Goal: Task Accomplishment & Management: Use online tool/utility

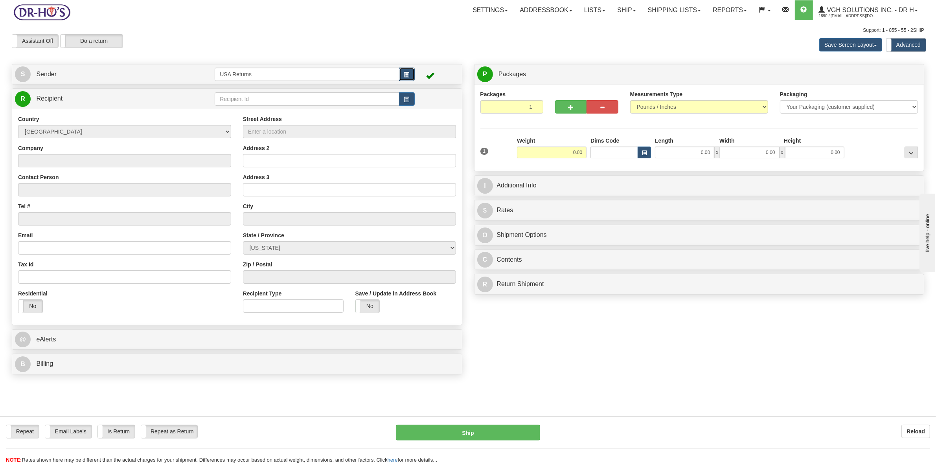
click at [408, 75] on span "button" at bounding box center [407, 74] width 6 height 5
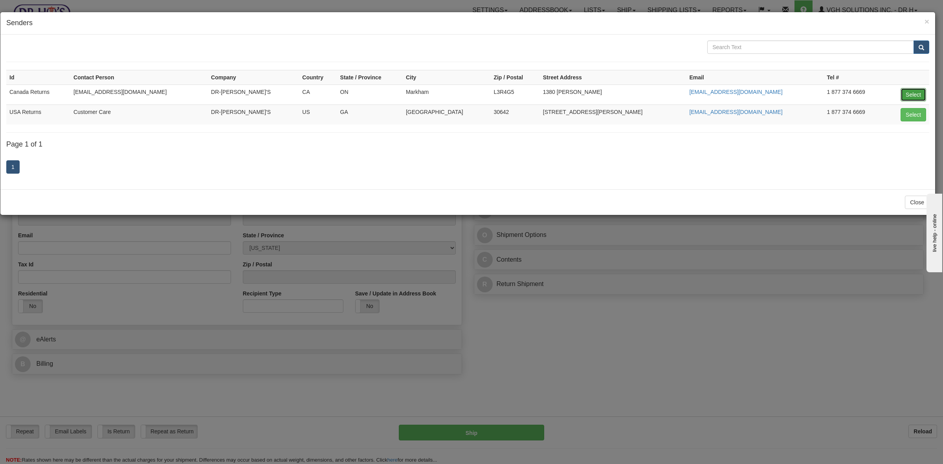
click at [918, 93] on button "Select" at bounding box center [914, 94] width 26 height 13
type input "Canada Returns"
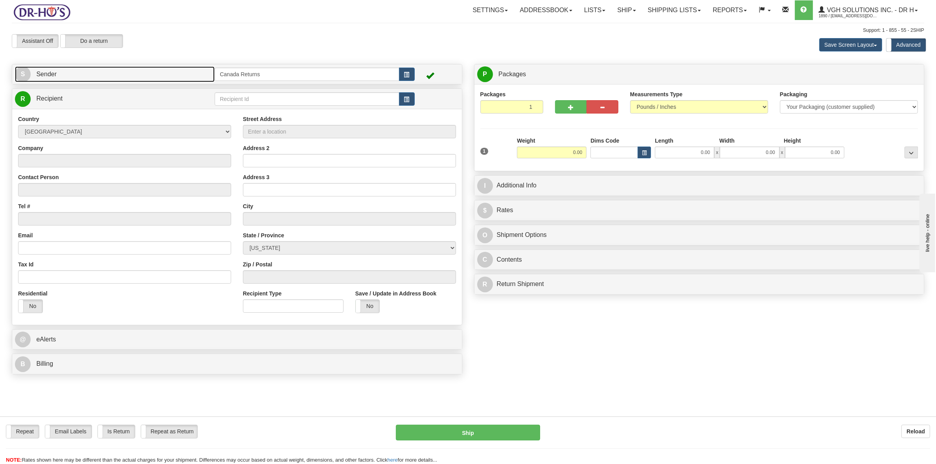
click at [77, 75] on link "S Sender" at bounding box center [115, 74] width 200 height 16
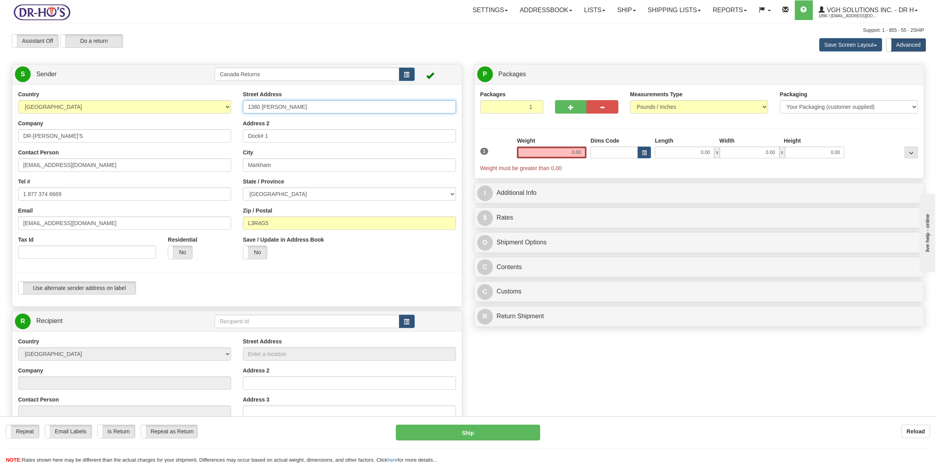
drag, startPoint x: 307, startPoint y: 107, endPoint x: 222, endPoint y: 111, distance: 84.6
click at [222, 111] on div "Country AFGHANISTAN ALAND ISLANDS ALBANIA ALGERIA AMERICAN SAMOA ANDORRA ANGOLA…" at bounding box center [237, 195] width 450 height 210
drag, startPoint x: 266, startPoint y: 136, endPoint x: 215, endPoint y: 140, distance: 52.1
click at [213, 139] on div "Country AFGHANISTAN ALAND ISLANDS ALBANIA ALGERIA AMERICAN SAMOA ANDORRA ANGOLA…" at bounding box center [237, 195] width 450 height 210
drag, startPoint x: 241, startPoint y: 169, endPoint x: 225, endPoint y: 172, distance: 16.0
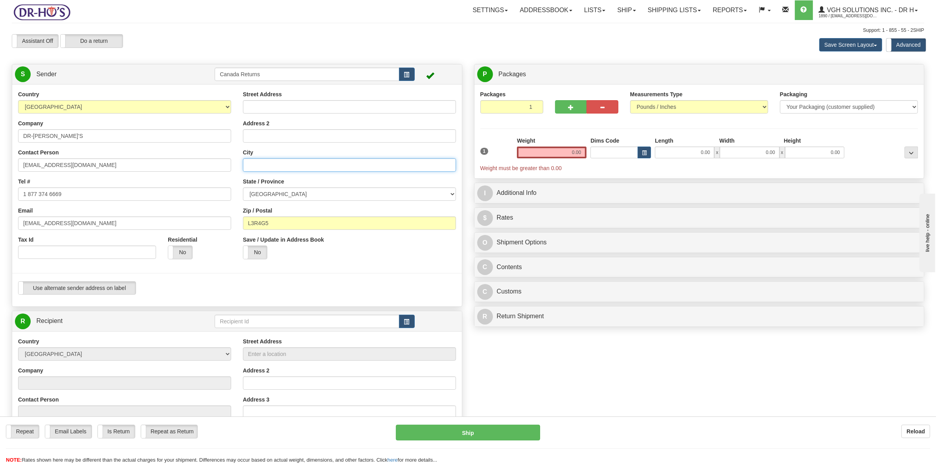
click at [225, 171] on div "Country AFGHANISTAN ALAND ISLANDS ALBANIA ALGERIA AMERICAN SAMOA ANDORRA ANGOLA…" at bounding box center [237, 195] width 450 height 210
drag, startPoint x: 229, startPoint y: 226, endPoint x: 219, endPoint y: 221, distance: 11.6
click at [219, 225] on div "Country AFGHANISTAN ALAND ISLANDS ALBANIA ALGERIA AMERICAN SAMOA ANDORRA ANGOLA…" at bounding box center [237, 195] width 450 height 210
click at [279, 111] on input "Street Address" at bounding box center [349, 106] width 213 height 13
paste input "15 Aspen Summit Dr SW #352"
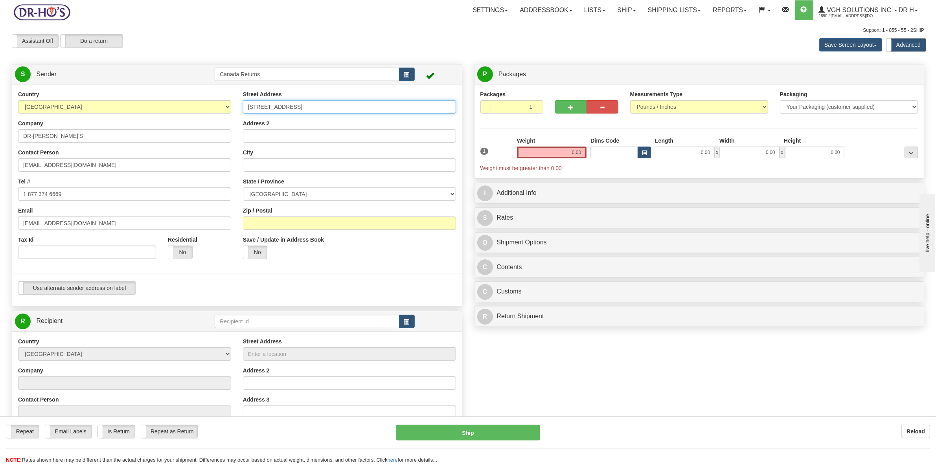
type input "15 Aspen Summit Dr SW #352"
click at [263, 165] on input "City" at bounding box center [349, 164] width 213 height 13
paste input "Calgary"
type input "Calgary"
click at [277, 194] on select "ALBERTA BRITISH COLUMBIA MANITOBA NEW BRUNSWICK NEWFOUNDLAND NOVA SCOTIA NUNAVU…" at bounding box center [349, 193] width 213 height 13
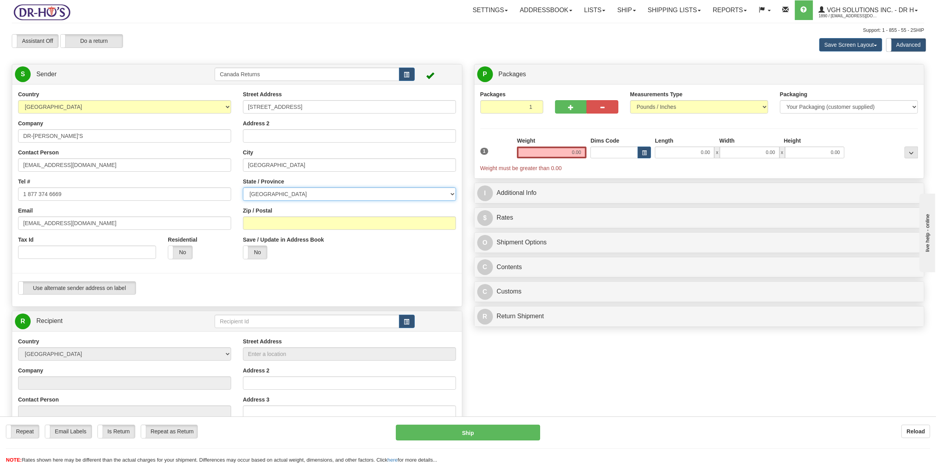
select select "AB"
click at [243, 188] on select "ALBERTA BRITISH COLUMBIA MANITOBA NEW BRUNSWICK NEWFOUNDLAND NOVA SCOTIA NUNAVU…" at bounding box center [349, 193] width 213 height 13
drag, startPoint x: 268, startPoint y: 222, endPoint x: 363, endPoint y: 160, distance: 113.7
click at [268, 222] on input "Zip / Postal" at bounding box center [349, 223] width 213 height 13
paste input "T3H 6G2"
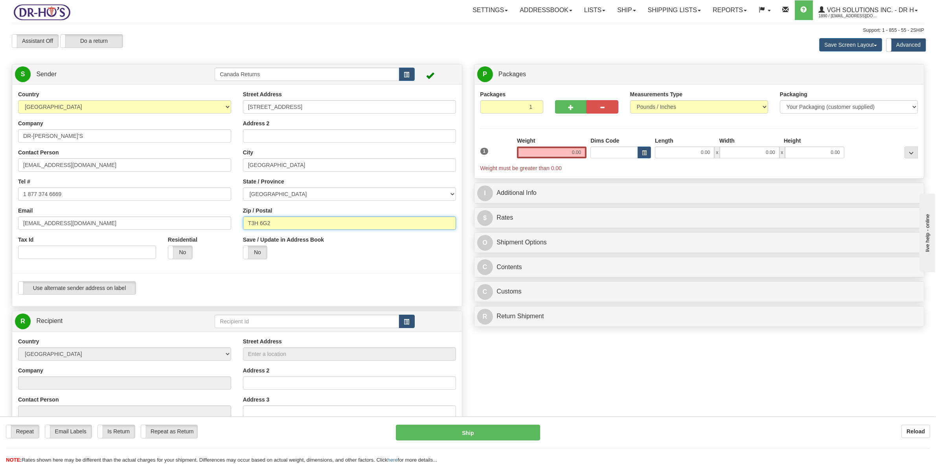
type input "T3H 6G2"
click at [399, 319] on button "button" at bounding box center [407, 321] width 16 height 13
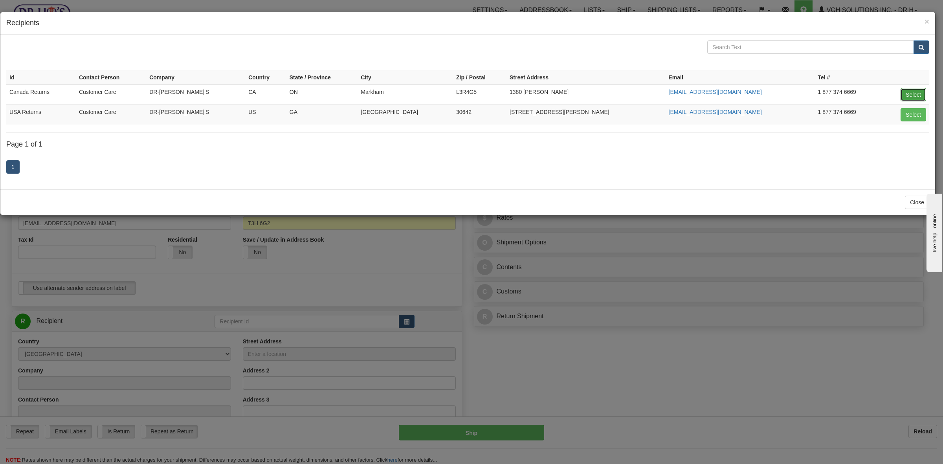
click at [914, 95] on button "Select" at bounding box center [914, 94] width 26 height 13
type input "Canada Returns"
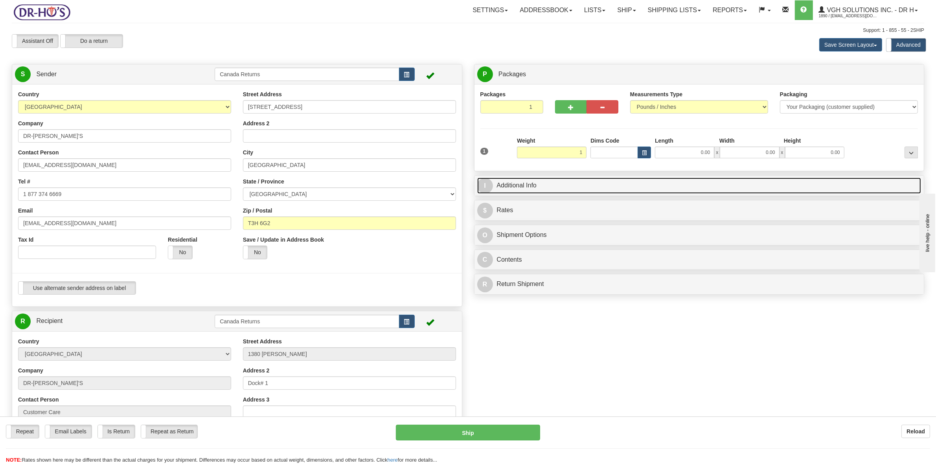
type input "1.00"
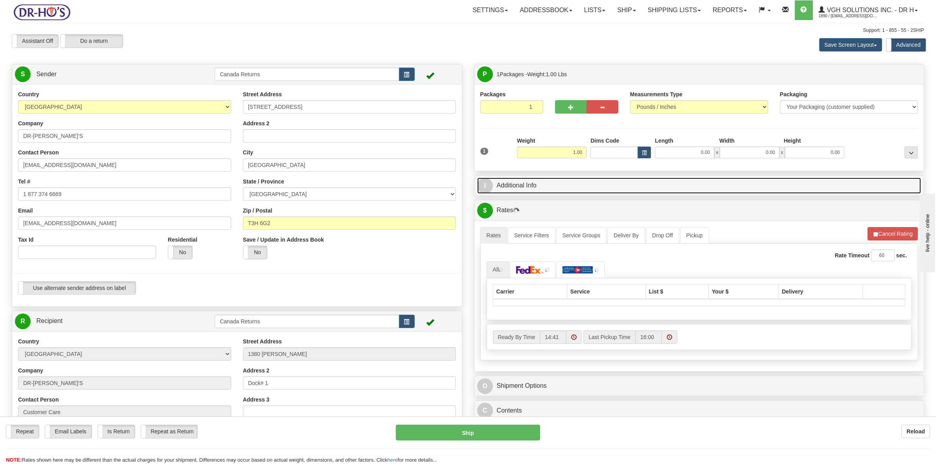
click at [519, 189] on link "I Additional Info" at bounding box center [699, 186] width 444 height 16
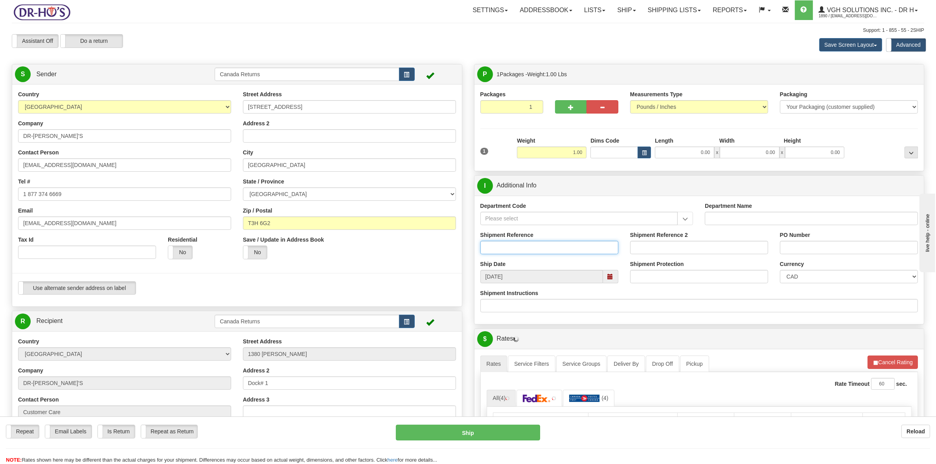
click at [516, 247] on input "Shipment Reference" at bounding box center [549, 247] width 138 height 13
click at [608, 278] on span at bounding box center [611, 277] width 6 height 6
type input "123456"
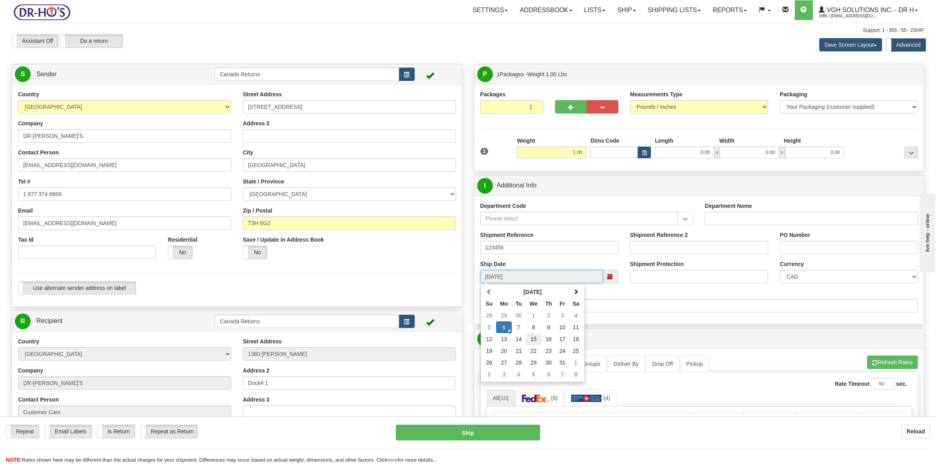
click at [537, 338] on td "15" at bounding box center [534, 339] width 16 height 12
type input "10/15/2025"
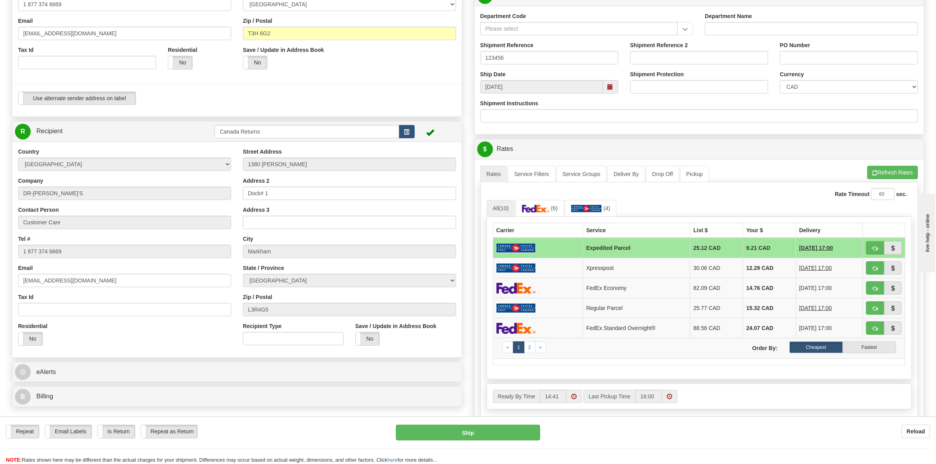
scroll to position [246, 0]
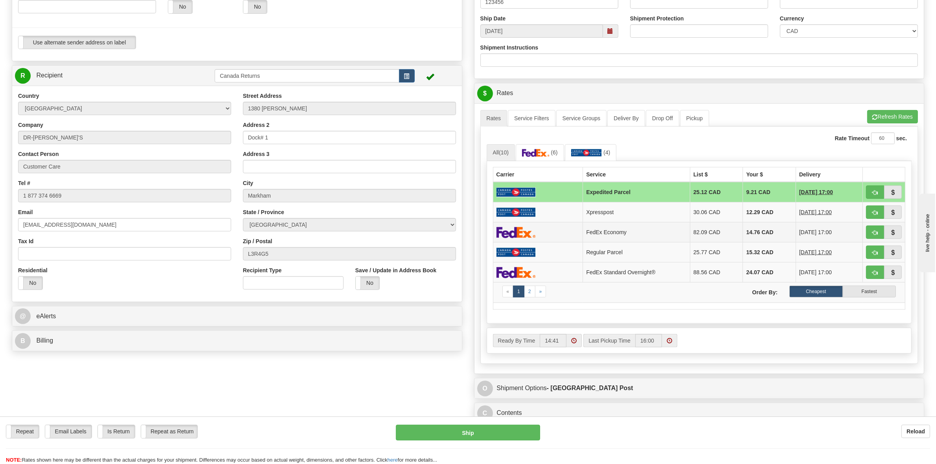
click at [690, 236] on td "82.09 CAD" at bounding box center [716, 232] width 53 height 20
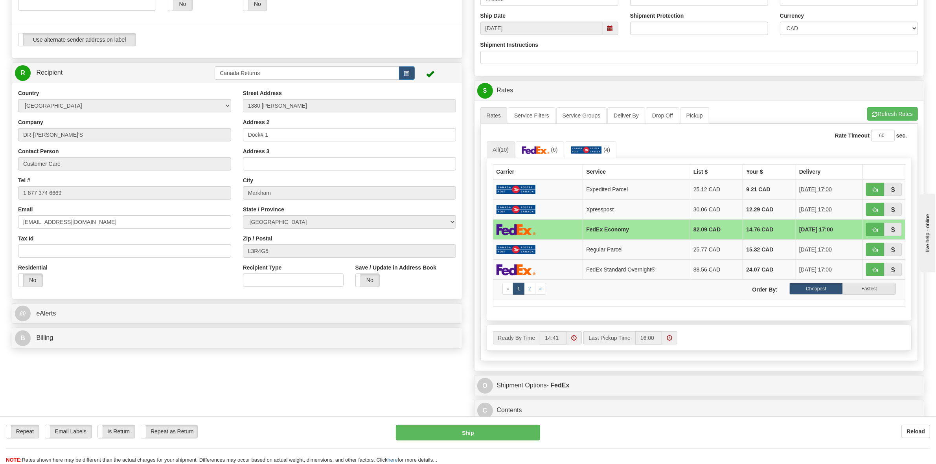
scroll to position [295, 0]
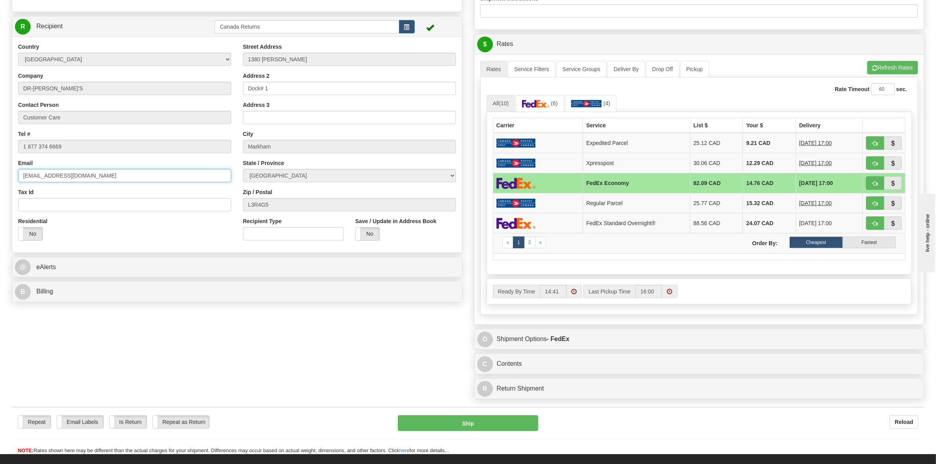
drag, startPoint x: 75, startPoint y: 173, endPoint x: 0, endPoint y: 178, distance: 75.2
click at [0, 178] on div "Toggle navigation Settings Shipping Preferences Fields Preferences New" at bounding box center [468, 79] width 936 height 749
paste input "pmassie777@gmail"
type input "pmassie777@gmail.com"
drag, startPoint x: 37, startPoint y: 147, endPoint x: 0, endPoint y: 143, distance: 37.5
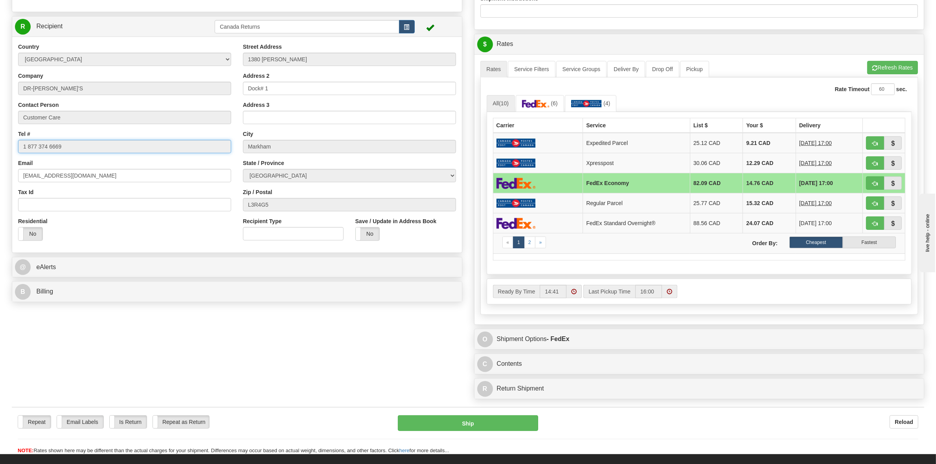
click at [0, 143] on div "Toggle navigation Settings Shipping Preferences Fields Preferences New" at bounding box center [468, 79] width 936 height 749
click at [68, 145] on input "1 877 374 6669" at bounding box center [124, 146] width 213 height 13
click at [66, 144] on input "1 877 374 6669" at bounding box center [124, 146] width 213 height 13
click at [69, 115] on input "Customer Care" at bounding box center [124, 117] width 213 height 13
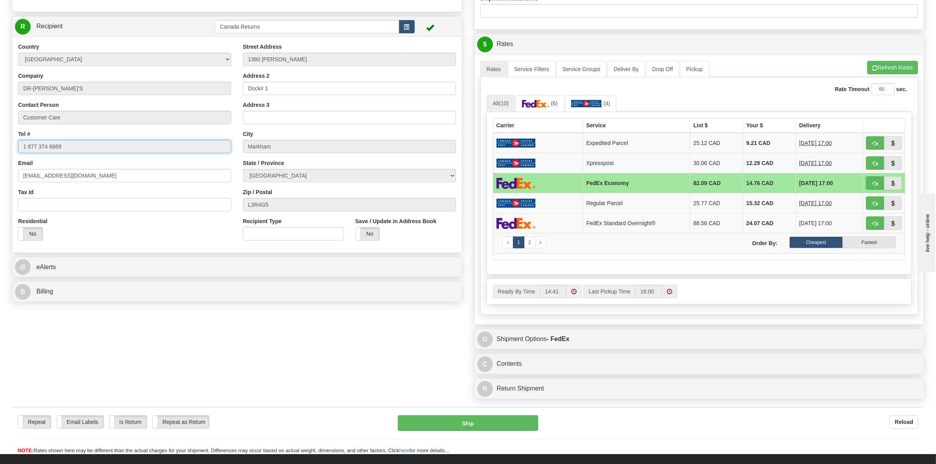
drag, startPoint x: 56, startPoint y: 150, endPoint x: 1, endPoint y: 148, distance: 55.5
click at [0, 149] on div "Toggle navigation Settings Shipping Preferences Fields Preferences New" at bounding box center [468, 79] width 936 height 749
click at [79, 142] on input "1 877 374 6669" at bounding box center [124, 146] width 213 height 13
click at [79, 116] on input "Customer Care" at bounding box center [124, 117] width 213 height 13
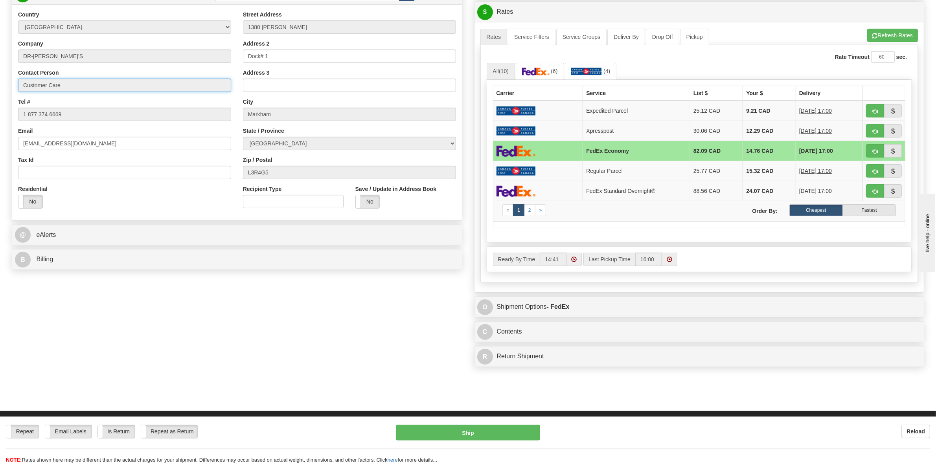
scroll to position [344, 0]
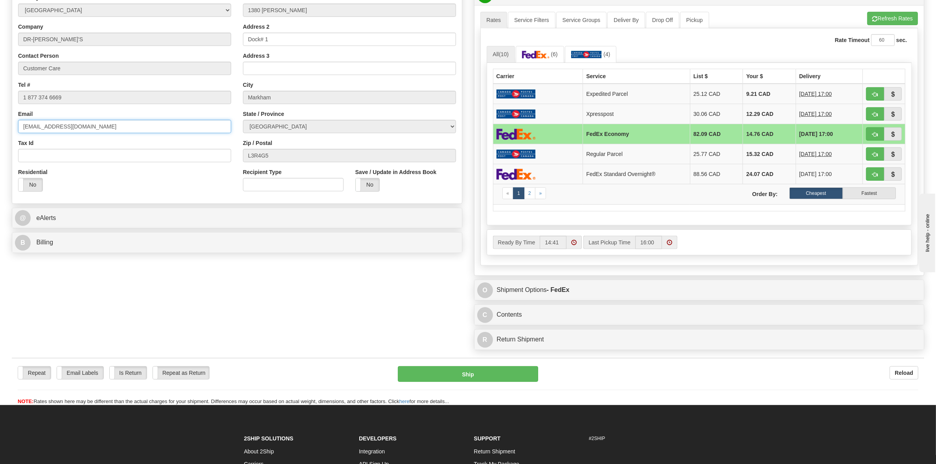
drag, startPoint x: 69, startPoint y: 126, endPoint x: 13, endPoint y: 125, distance: 56.2
click at [13, 125] on div "Country AFGHANISTAN ALAND ISLANDS ALBANIA ALGERIA AMERICAN SAMOA ANDORRA ANGOLA…" at bounding box center [124, 96] width 225 height 204
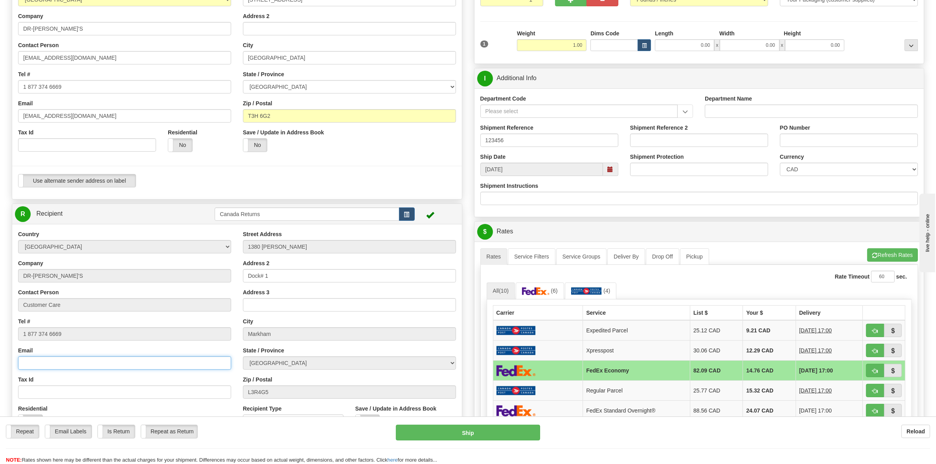
scroll to position [0, 0]
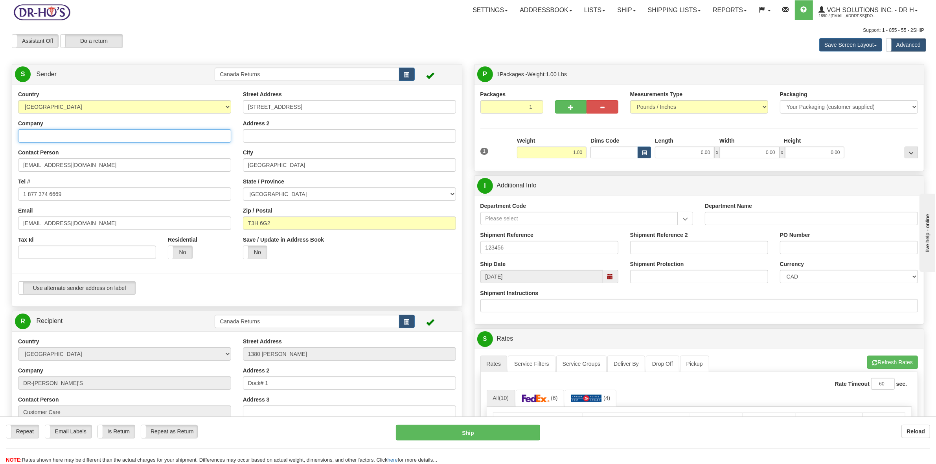
drag, startPoint x: 59, startPoint y: 136, endPoint x: 29, endPoint y: 134, distance: 30.7
click at [17, 132] on div "Country AFGHANISTAN ALAND ISLANDS ALBANIA ALGERIA AMERICAN SAMOA ANDORRA ANGOLA…" at bounding box center [124, 177] width 225 height 175
drag, startPoint x: 83, startPoint y: 166, endPoint x: 0, endPoint y: 170, distance: 83.0
click at [0, 170] on div "Toggle navigation Settings Shipping Preferences Fields Preferences New" at bounding box center [468, 369] width 936 height 738
drag, startPoint x: 73, startPoint y: 198, endPoint x: 11, endPoint y: 197, distance: 62.1
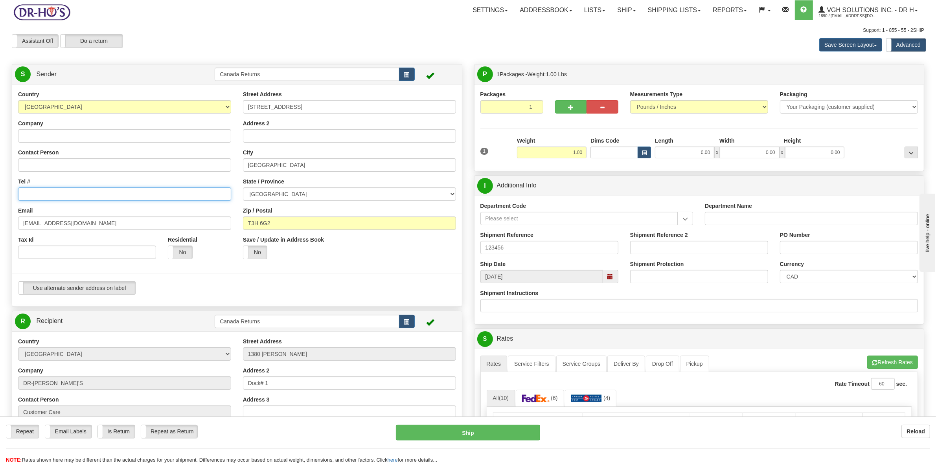
click at [12, 197] on div "Country AFGHANISTAN ALAND ISLANDS ALBANIA ALGERIA AMERICAN SAMOA ANDORRA ANGOLA…" at bounding box center [237, 195] width 450 height 210
drag, startPoint x: 83, startPoint y: 221, endPoint x: 1, endPoint y: 217, distance: 82.2
click at [1, 217] on div "Toggle navigation Settings Shipping Preferences Fields Preferences New" at bounding box center [468, 369] width 936 height 738
paste input "pmassie777@gmail.com"
type input "pmassie777@gmail.com"
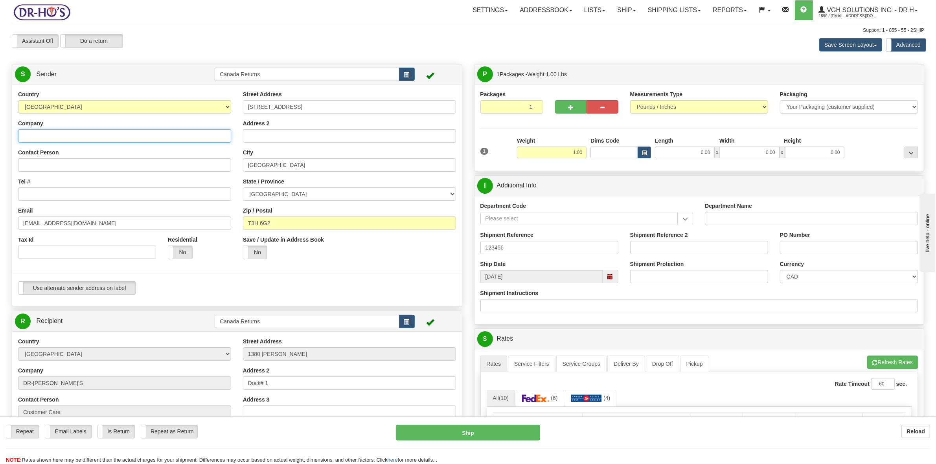
drag, startPoint x: 52, startPoint y: 142, endPoint x: 74, endPoint y: 130, distance: 24.3
click at [52, 142] on input "Company" at bounding box center [124, 135] width 213 height 13
paste input "Patricia Massie"
type input "Patricia Massie"
click at [58, 162] on input "Contact Person" at bounding box center [124, 164] width 213 height 13
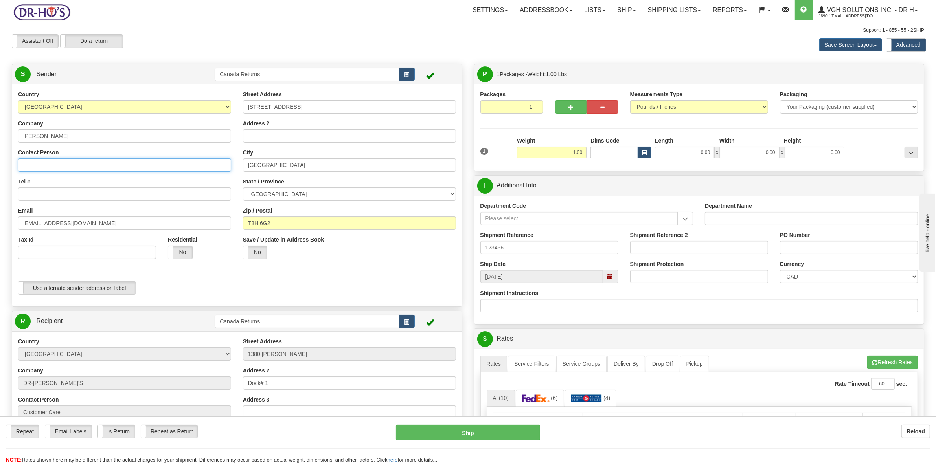
paste input "Patricia Massie"
type input "Patricia Massie"
drag, startPoint x: 48, startPoint y: 193, endPoint x: 237, endPoint y: 85, distance: 217.6
click at [50, 191] on input "Tel #" at bounding box center [124, 193] width 213 height 13
paste input "8255401140"
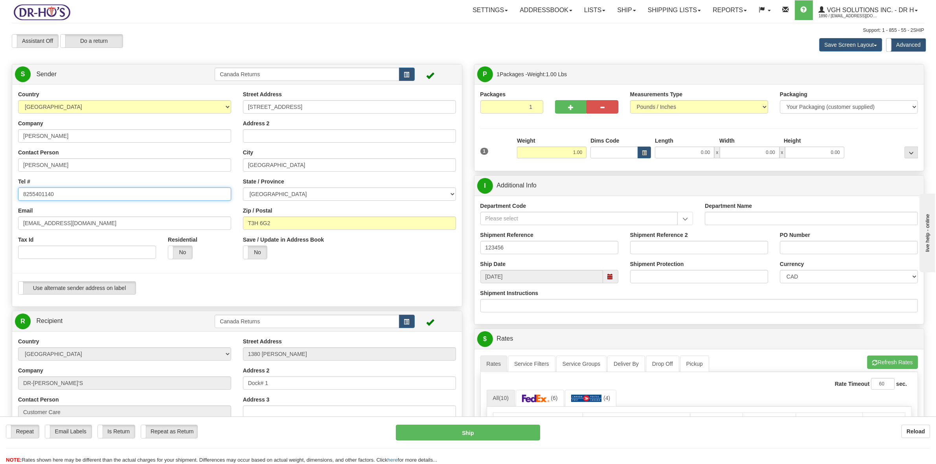
type input "8255401140"
click at [336, 105] on input "15 Aspen Summit Dr SW #352" at bounding box center [349, 106] width 213 height 13
drag, startPoint x: 310, startPoint y: 108, endPoint x: 327, endPoint y: 109, distance: 16.9
click at [327, 109] on input "15 Aspen Summit Dr SW #352" at bounding box center [349, 106] width 213 height 13
type input "15 Aspen Summit Dr SW"
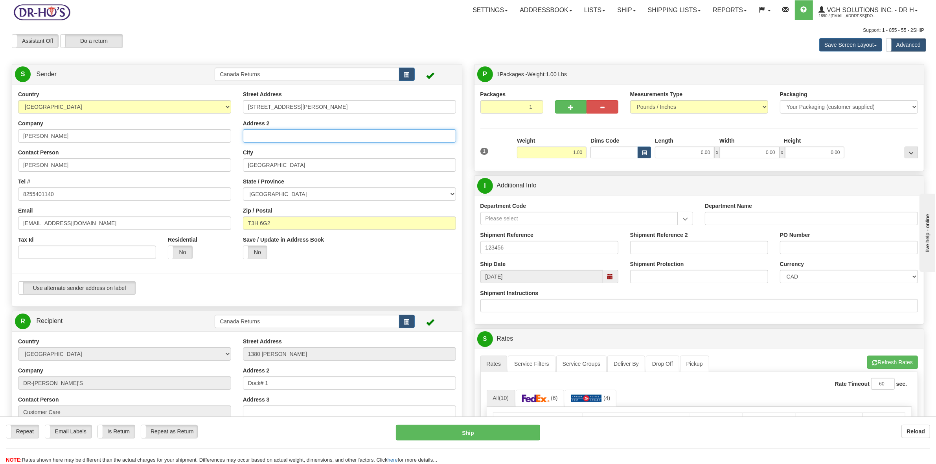
click at [281, 138] on input "Address 2" at bounding box center [349, 135] width 213 height 13
paste input "#352"
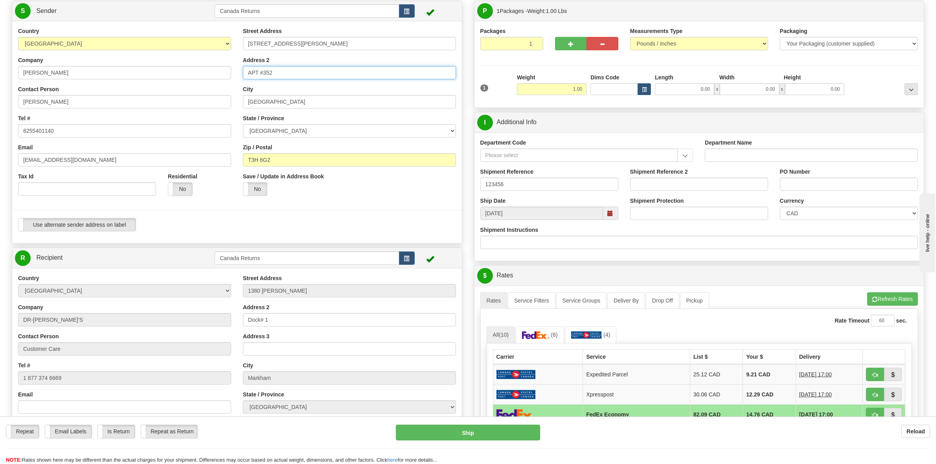
scroll to position [49, 0]
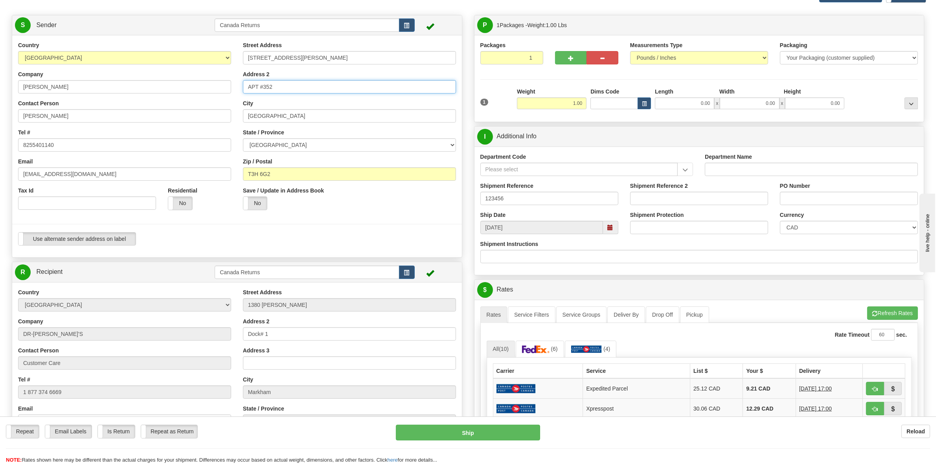
type input "APT #352"
drag, startPoint x: 520, startPoint y: 197, endPoint x: 460, endPoint y: 198, distance: 59.8
click at [460, 15] on div "Create a label for the return Create Pickup Without Label S Sender" at bounding box center [468, 15] width 924 height 0
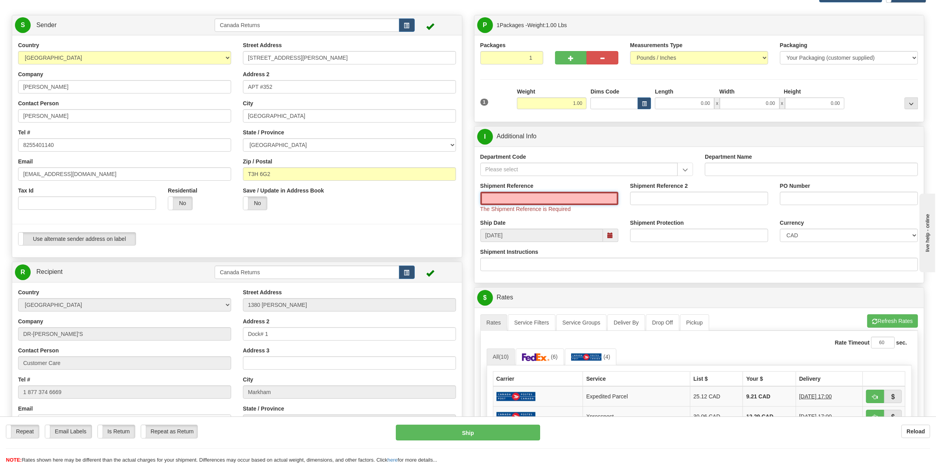
paste input "1179444"
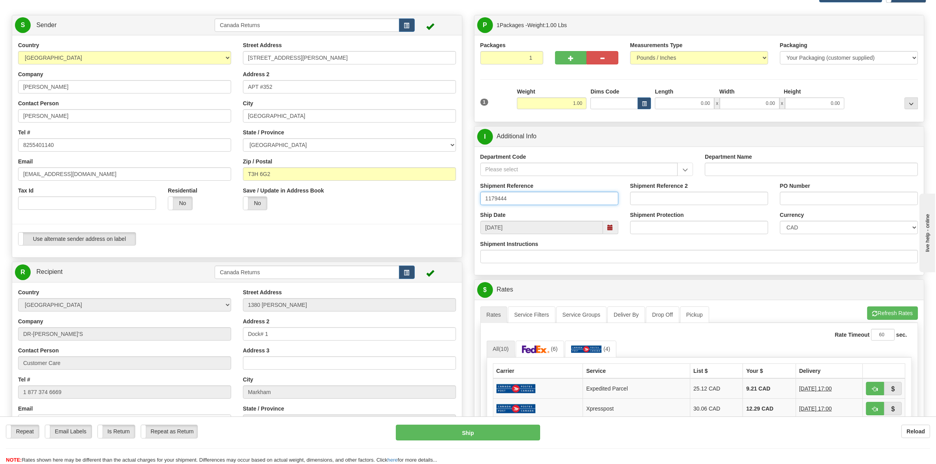
click at [612, 229] on span at bounding box center [611, 228] width 6 height 6
type input "1179444"
click at [533, 288] on td "15" at bounding box center [534, 290] width 16 height 12
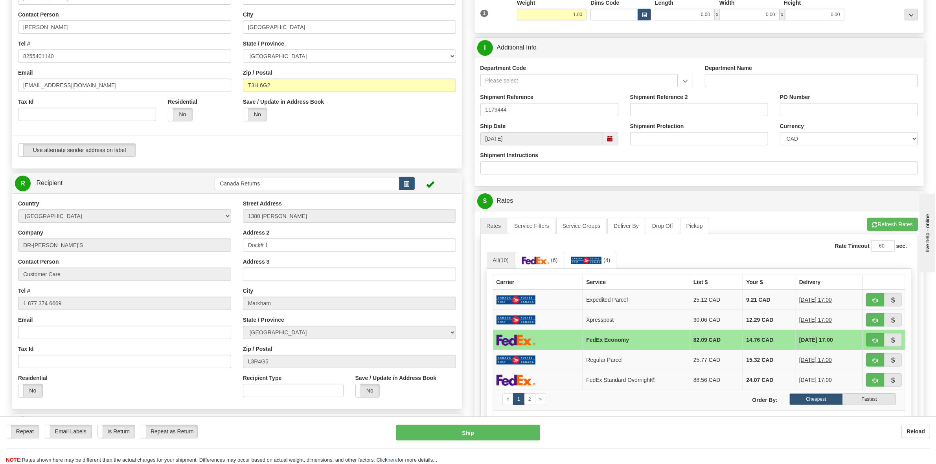
scroll to position [246, 0]
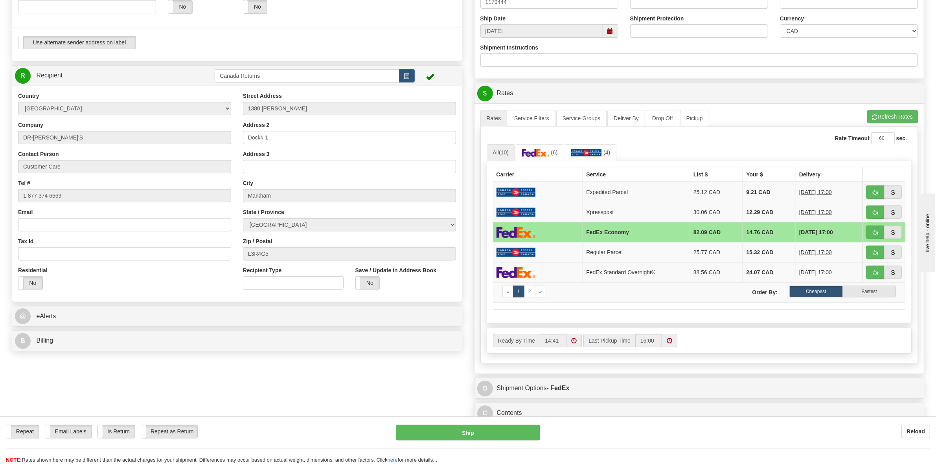
click at [637, 241] on td "FedEx Economy" at bounding box center [636, 232] width 107 height 20
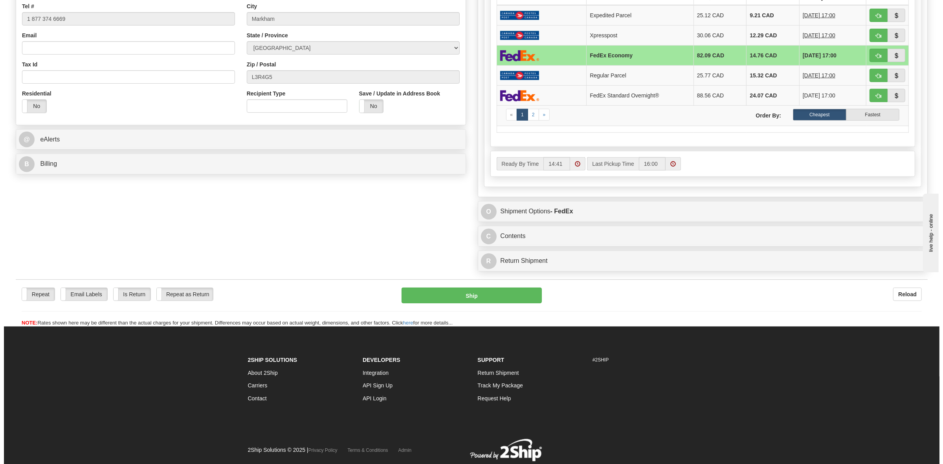
scroll to position [441, 0]
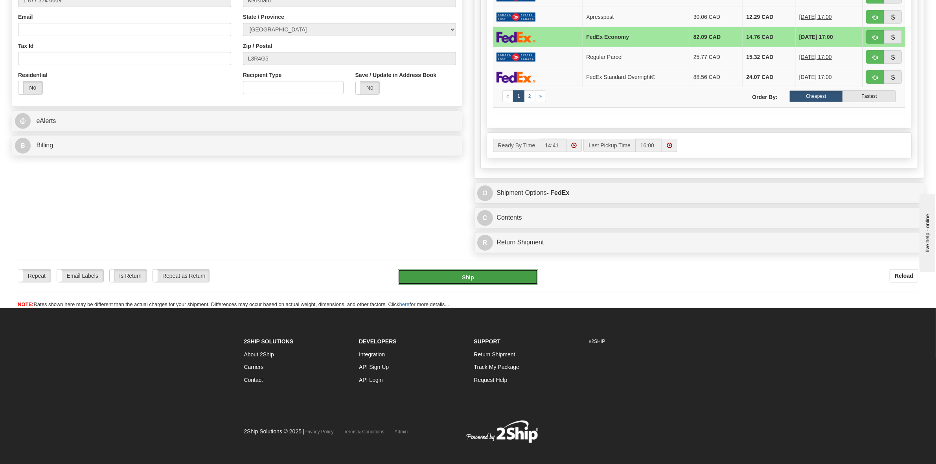
click at [472, 280] on button "Ship" at bounding box center [468, 277] width 140 height 16
type input "20"
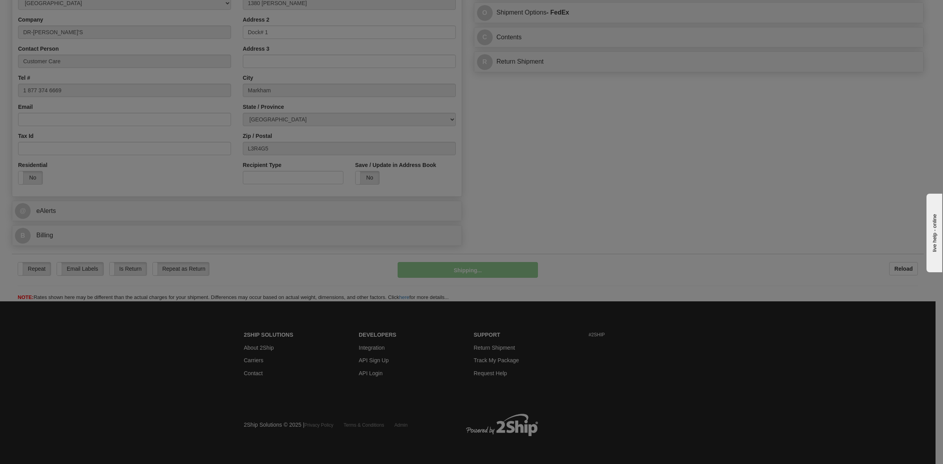
scroll to position [352, 0]
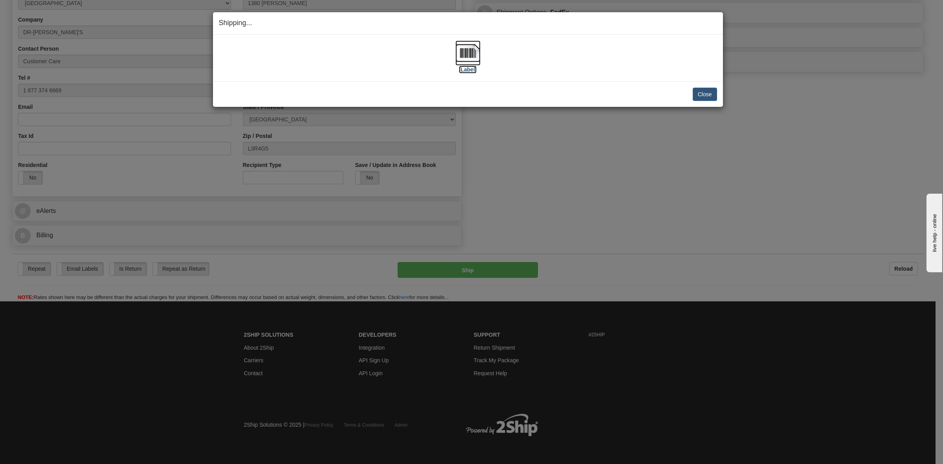
click at [472, 69] on label "[Label]" at bounding box center [468, 70] width 18 height 8
click at [702, 94] on button "Close" at bounding box center [705, 94] width 24 height 13
